Goal: Task Accomplishment & Management: Complete application form

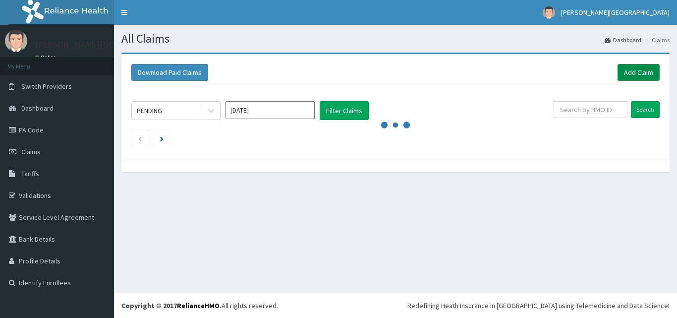
click at [648, 65] on link "Add Claim" at bounding box center [639, 72] width 42 height 17
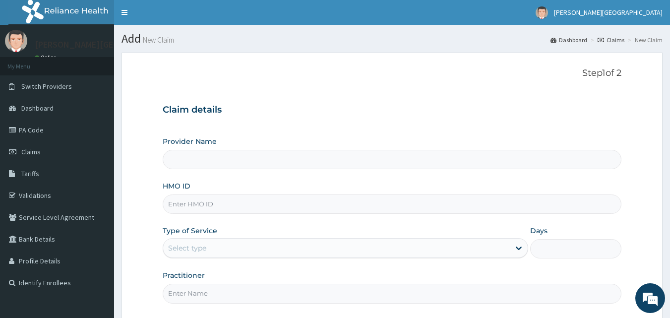
scroll to position [93, 0]
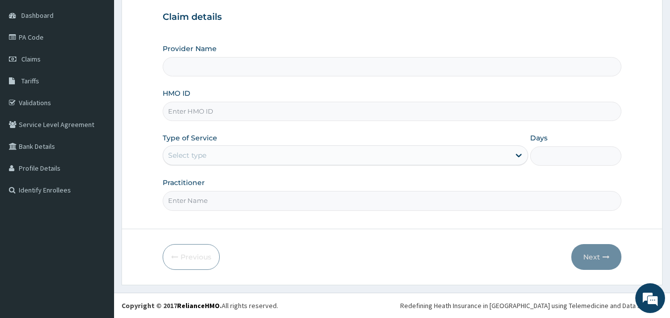
type input "[PERSON_NAME] Clinic - Mile 12"
click at [262, 108] on input "HMO ID" at bounding box center [392, 111] width 459 height 19
paste input "Gsv/10827/c"
type input "Gsv/10827/c"
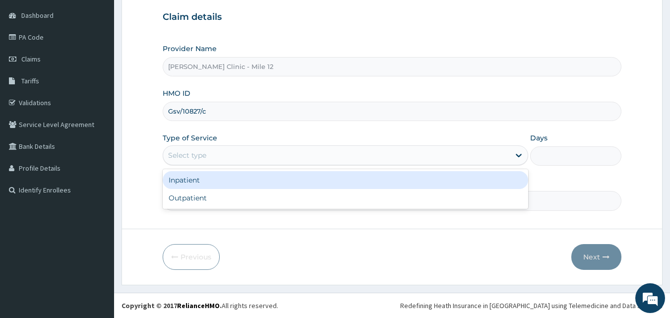
click at [220, 157] on div "Select type" at bounding box center [336, 155] width 346 height 16
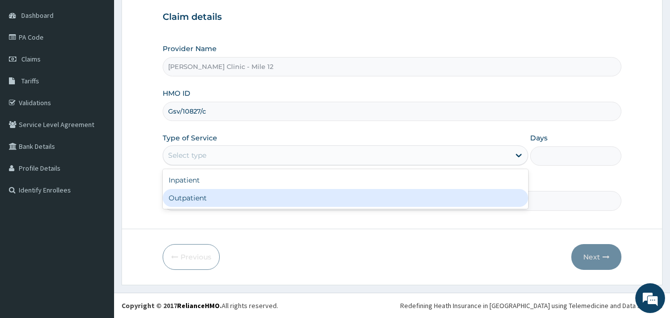
click at [219, 199] on div "Outpatient" at bounding box center [345, 198] width 365 height 18
type input "1"
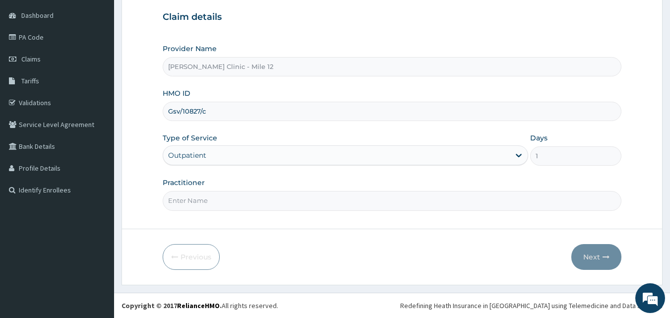
click at [230, 200] on input "Practitioner" at bounding box center [392, 200] width 459 height 19
type input "DR OKESANJO"
click at [596, 256] on button "Next" at bounding box center [596, 257] width 50 height 26
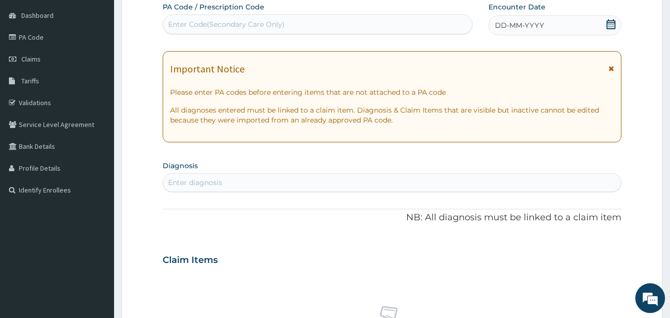
click at [326, 26] on div "Enter Code(Secondary Care Only)" at bounding box center [317, 24] width 309 height 16
paste input "PA/4BDB9C"
type input "PA/4BDB9C"
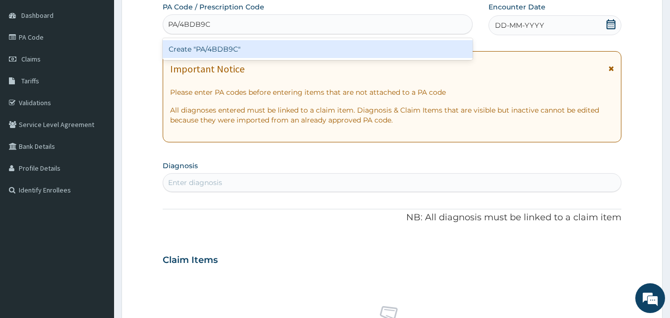
click at [282, 47] on div "Create "PA/4BDB9C"" at bounding box center [318, 49] width 310 height 18
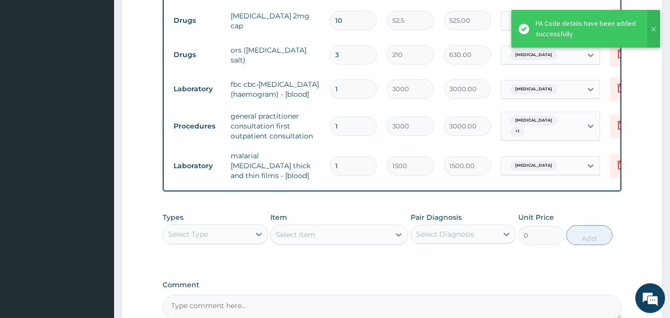
click at [233, 238] on div "Select Type" at bounding box center [206, 234] width 87 height 16
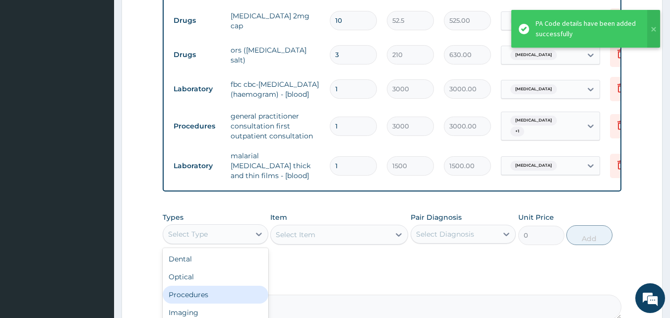
click at [229, 287] on div "Procedures" at bounding box center [216, 295] width 106 height 18
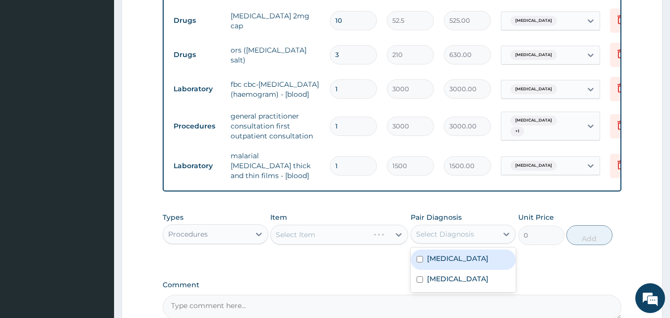
click at [474, 232] on div "Select Diagnosis" at bounding box center [454, 234] width 87 height 16
click at [440, 257] on label "Malaria" at bounding box center [457, 258] width 61 height 10
checkbox input "true"
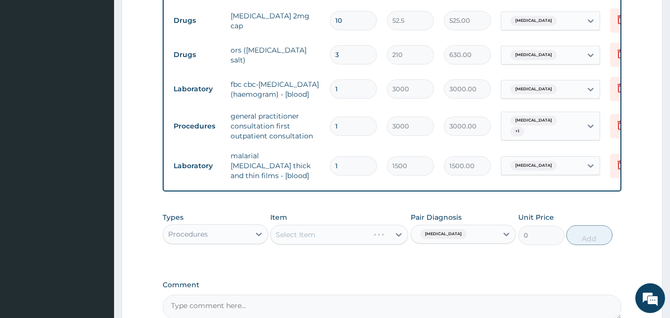
click at [468, 234] on div "Malaria" at bounding box center [454, 234] width 87 height 17
click at [470, 233] on div "Malaria" at bounding box center [454, 234] width 87 height 17
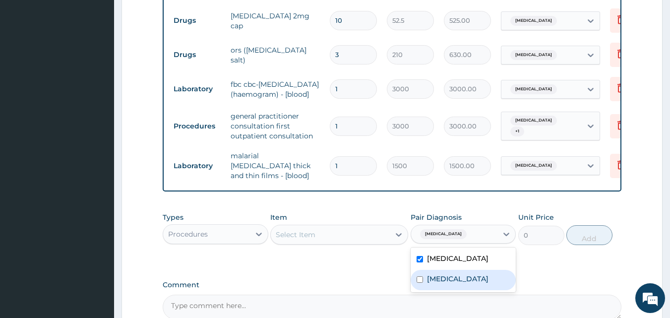
click at [463, 276] on label "Gastroenteritis" at bounding box center [457, 279] width 61 height 10
checkbox input "true"
click at [354, 231] on div "Select Item" at bounding box center [330, 235] width 119 height 16
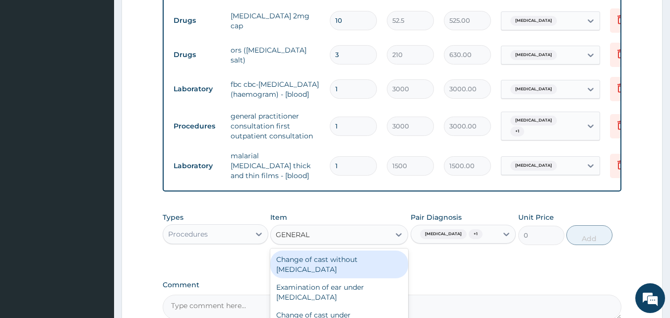
type input "GENERAL P"
click at [333, 270] on div "General practitioner Consultation first outpatient consultation" at bounding box center [339, 264] width 138 height 28
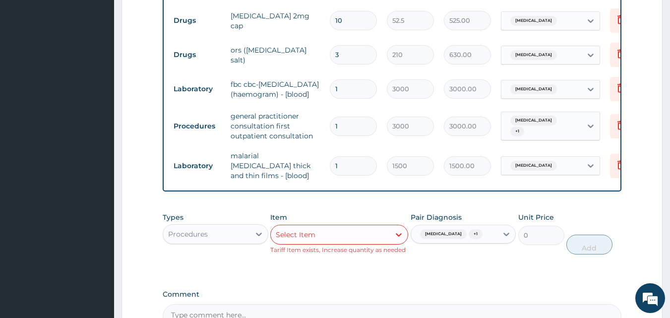
click at [386, 238] on div "Select Item" at bounding box center [330, 235] width 119 height 16
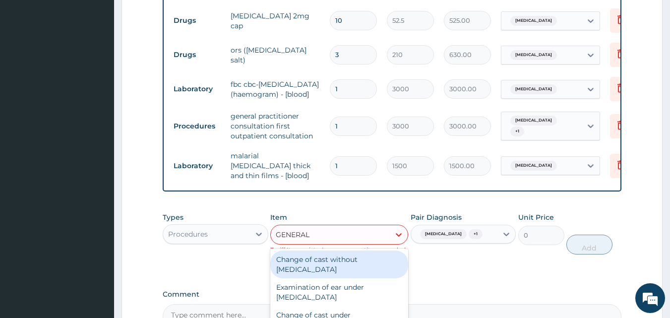
type input "GENERAL P"
click at [363, 260] on div "General practitioner Consultation first outpatient consultation" at bounding box center [339, 264] width 138 height 28
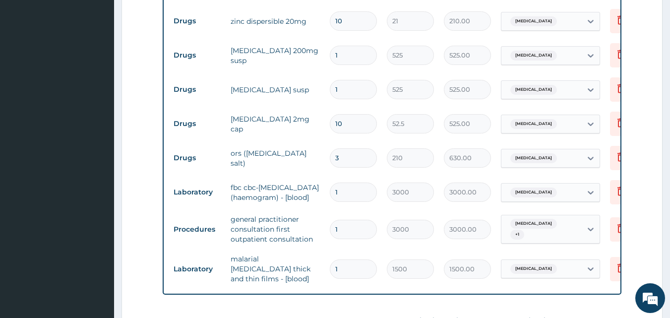
scroll to position [686, 0]
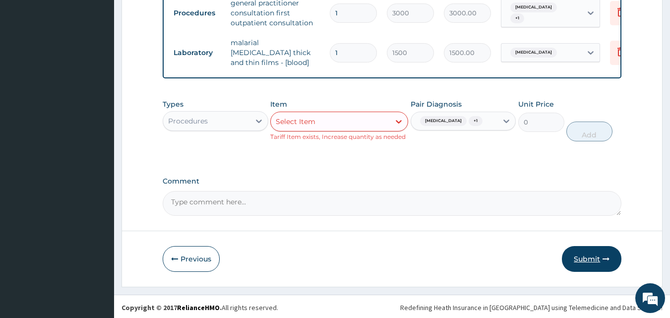
click at [596, 254] on button "Submit" at bounding box center [591, 259] width 59 height 26
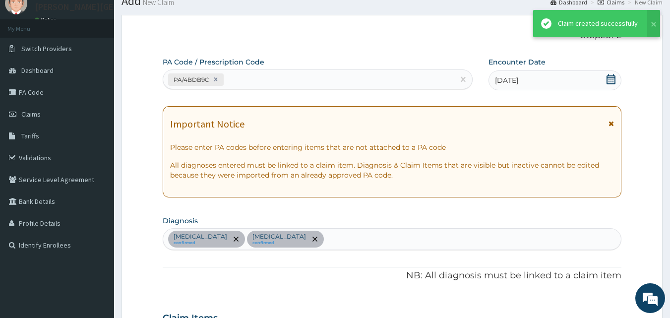
scroll to position [676, 0]
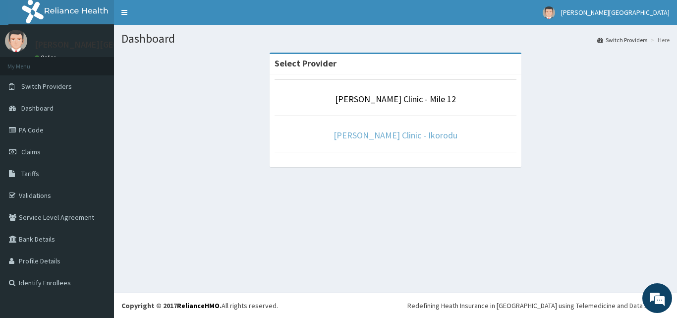
click at [409, 133] on link "[PERSON_NAME] Clinic - Ikorodu" at bounding box center [396, 134] width 124 height 11
